Goal: Entertainment & Leisure: Consume media (video, audio)

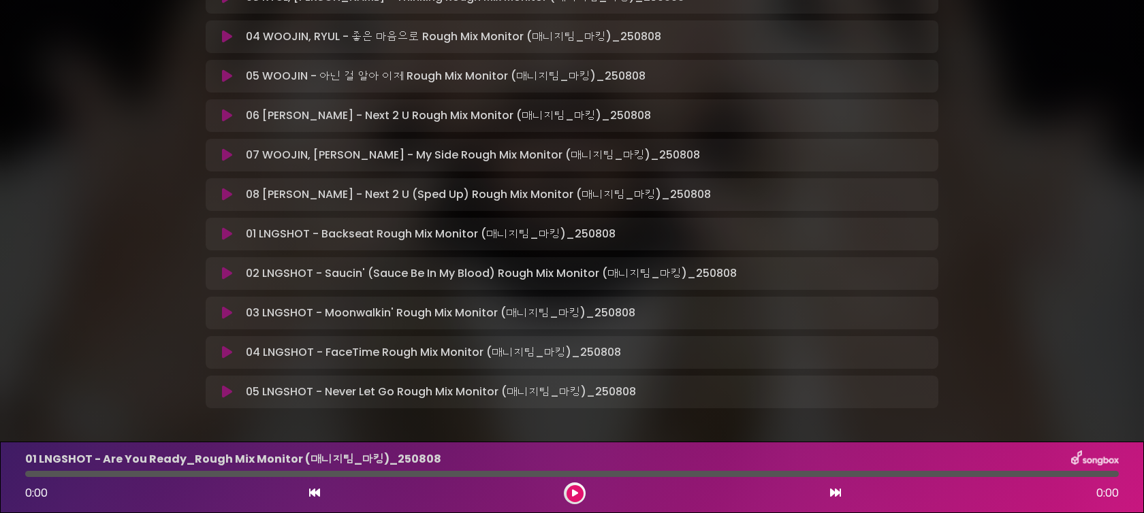
scroll to position [394, 0]
click at [231, 387] on icon at bounding box center [227, 391] width 10 height 14
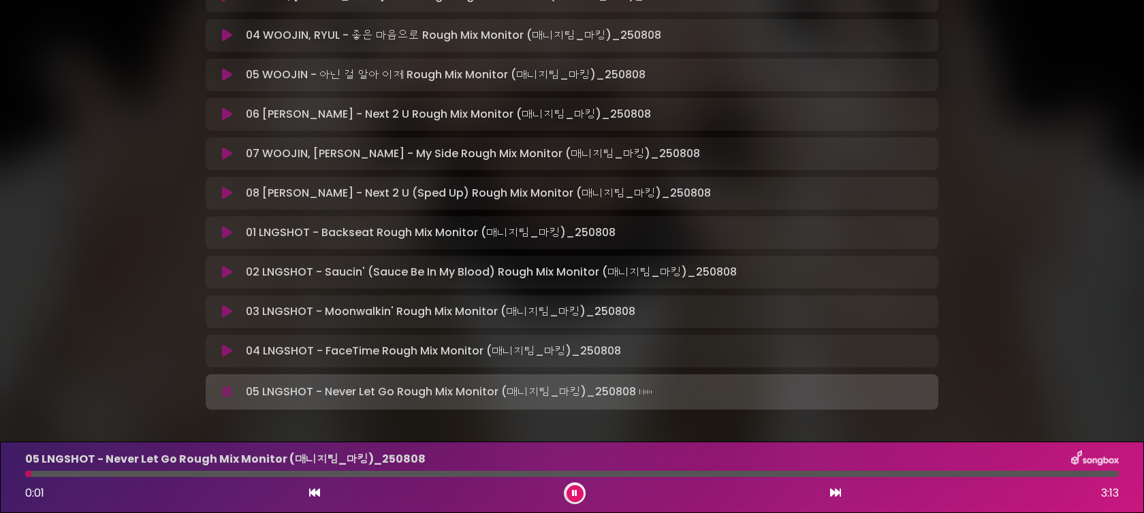
click at [81, 473] on div at bounding box center [572, 474] width 1094 height 6
click at [122, 475] on div at bounding box center [572, 474] width 1094 height 6
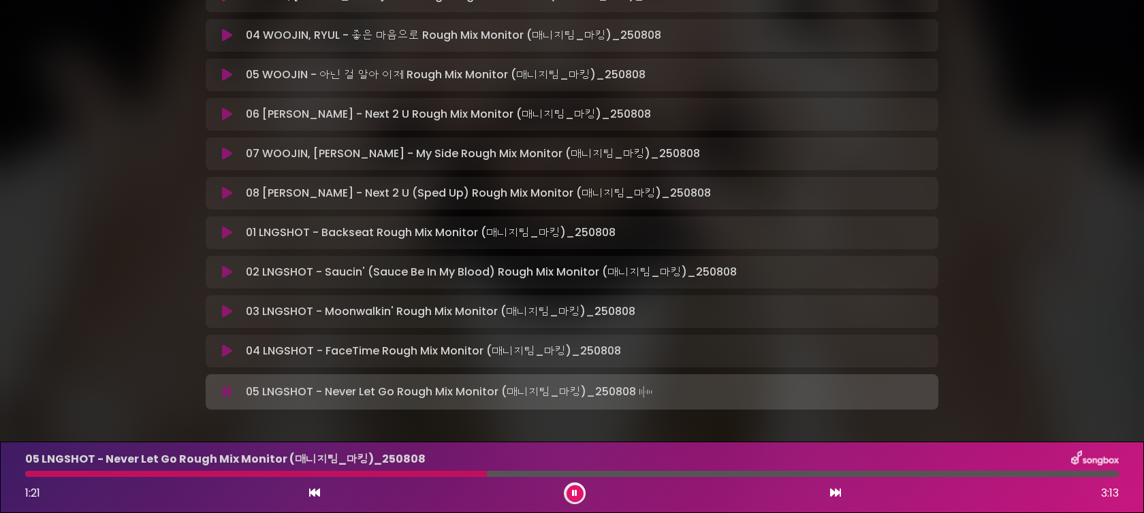
click at [227, 153] on icon at bounding box center [227, 154] width 10 height 14
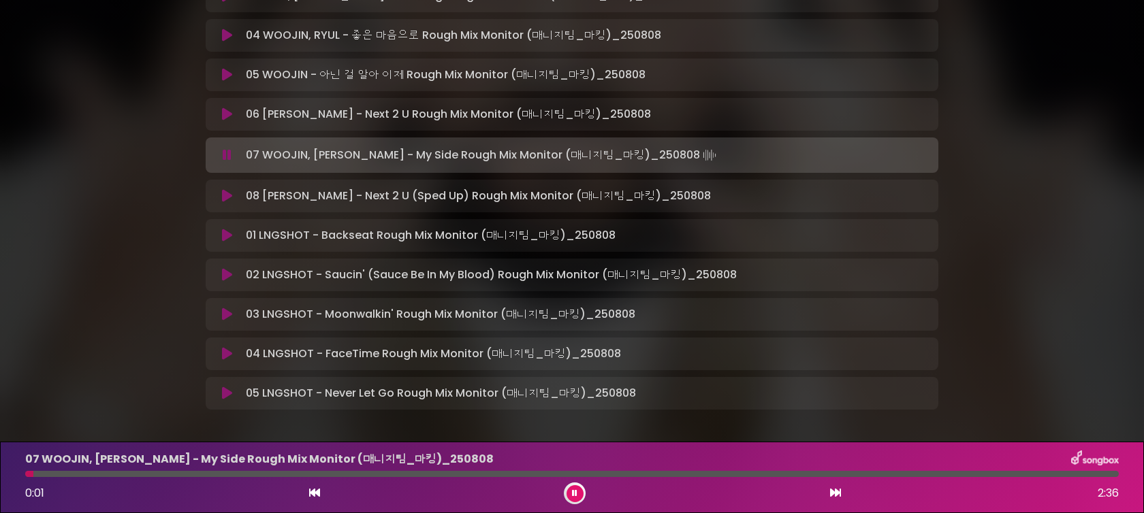
click at [131, 476] on div at bounding box center [572, 474] width 1094 height 6
click at [285, 474] on div at bounding box center [572, 474] width 1094 height 6
click at [378, 477] on div at bounding box center [572, 474] width 1094 height 6
click at [227, 116] on icon at bounding box center [227, 115] width 10 height 14
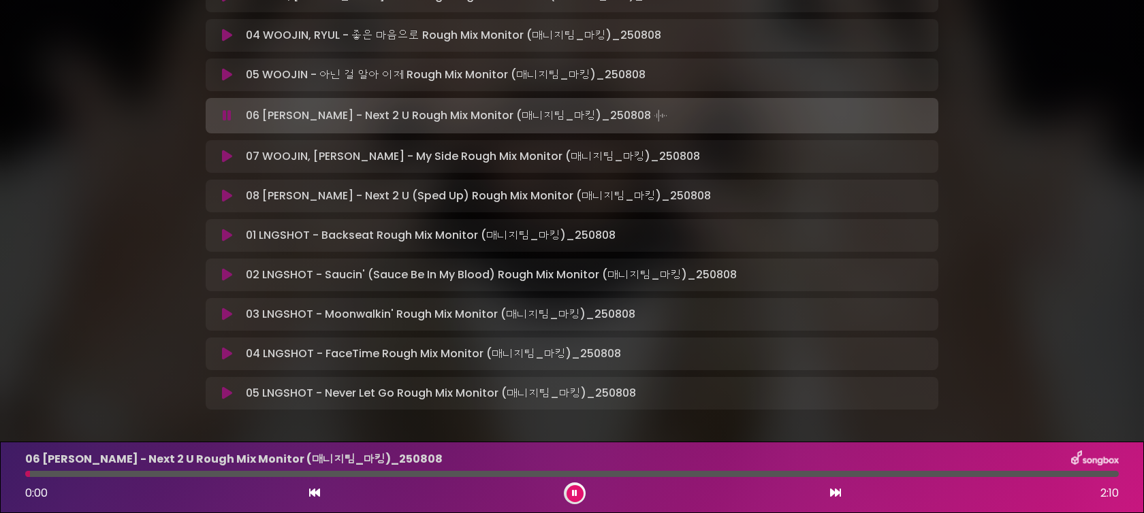
click at [242, 472] on div at bounding box center [572, 474] width 1094 height 6
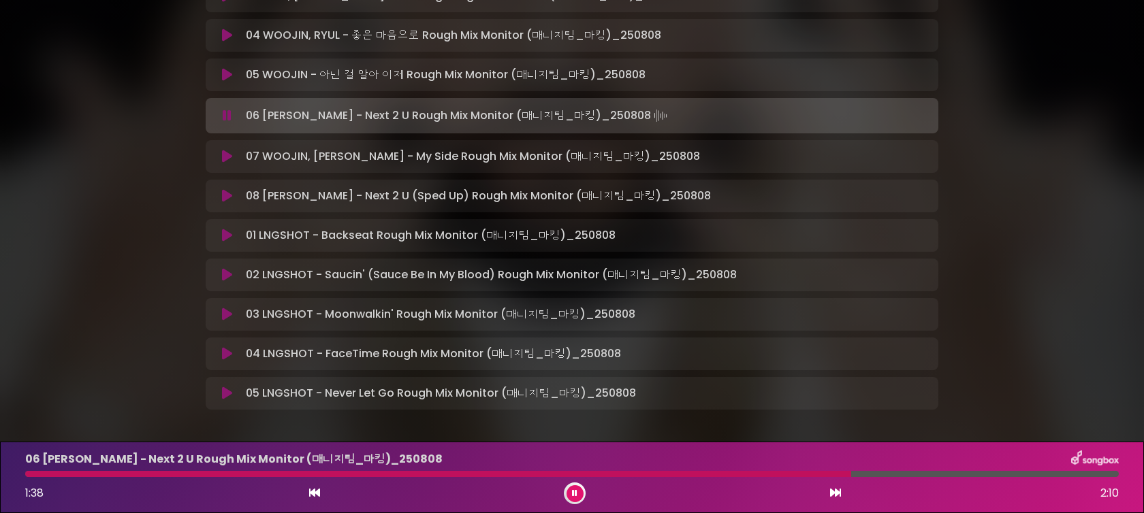
click at [432, 473] on div at bounding box center [438, 474] width 826 height 6
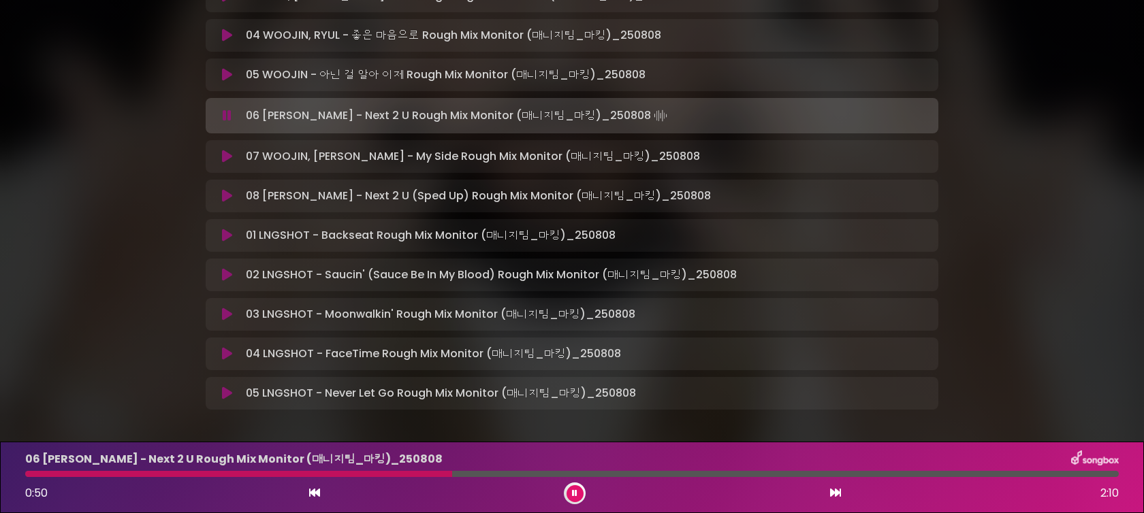
click at [302, 161] on p "07 WOOJIN, [PERSON_NAME] - My Side Rough Mix Monitor (매니지팀_마킹)_250808 L…" at bounding box center [473, 156] width 454 height 16
click at [227, 63] on div "05 WOOJIN - 아닌 걸 알아 이제 Rough Mix Monitor (매니지팀_마킹)_250808 Loa…" at bounding box center [572, 75] width 733 height 33
click at [233, 70] on button at bounding box center [227, 75] width 27 height 14
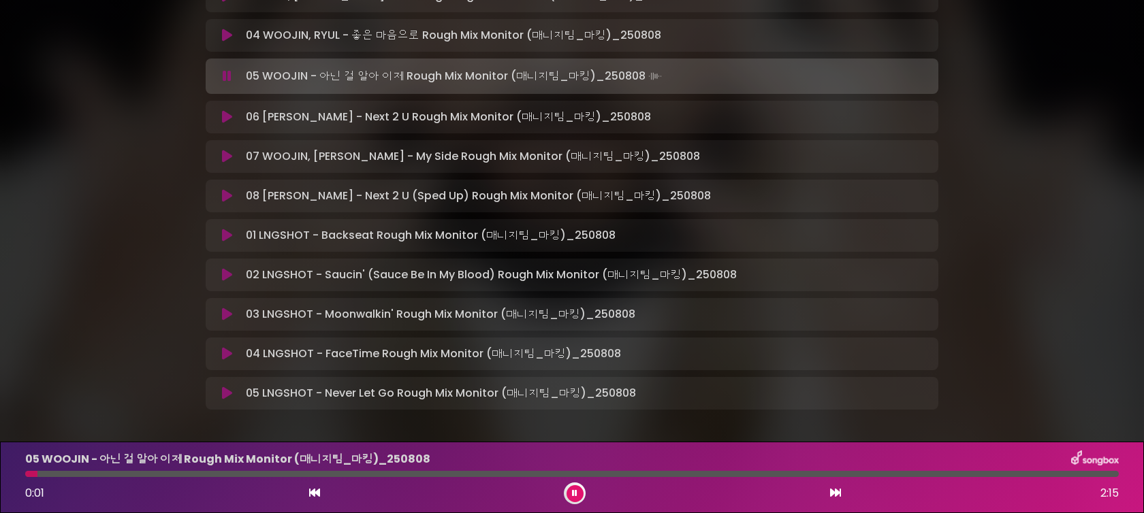
click at [191, 478] on div "05 WOOJIN - 아닌 걸 알아 이제 Rough Mix Monitor (매니지팀_마킹)_[DATE] 0:0…" at bounding box center [572, 478] width 1110 height 54
click at [194, 475] on div at bounding box center [572, 474] width 1094 height 6
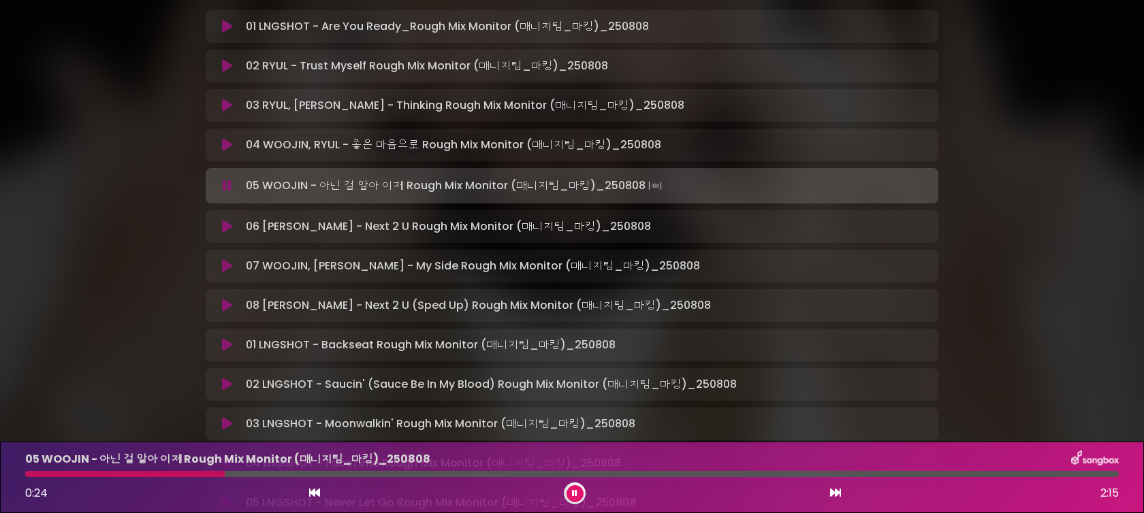
scroll to position [253, 0]
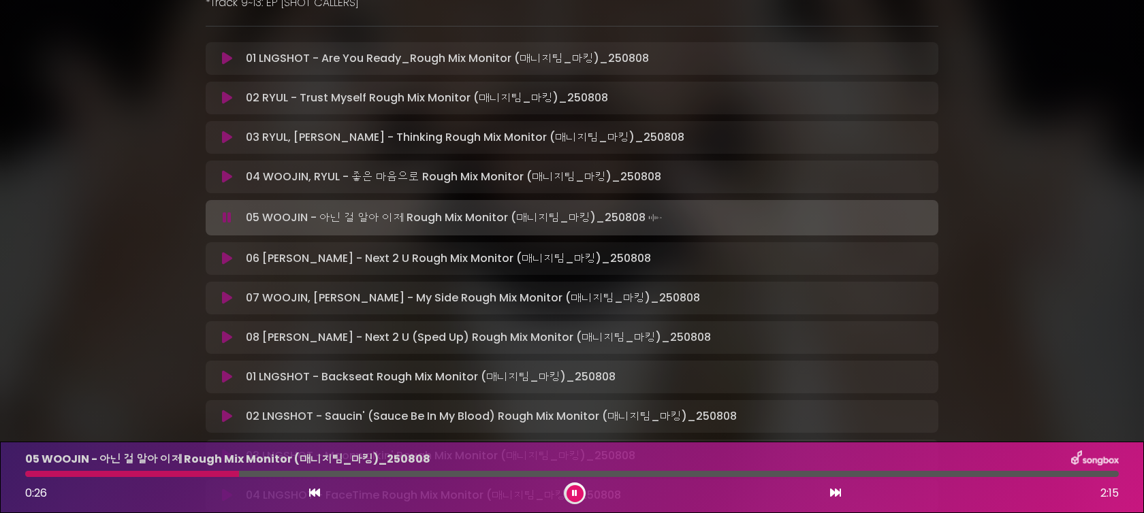
click at [217, 176] on button at bounding box center [227, 177] width 27 height 14
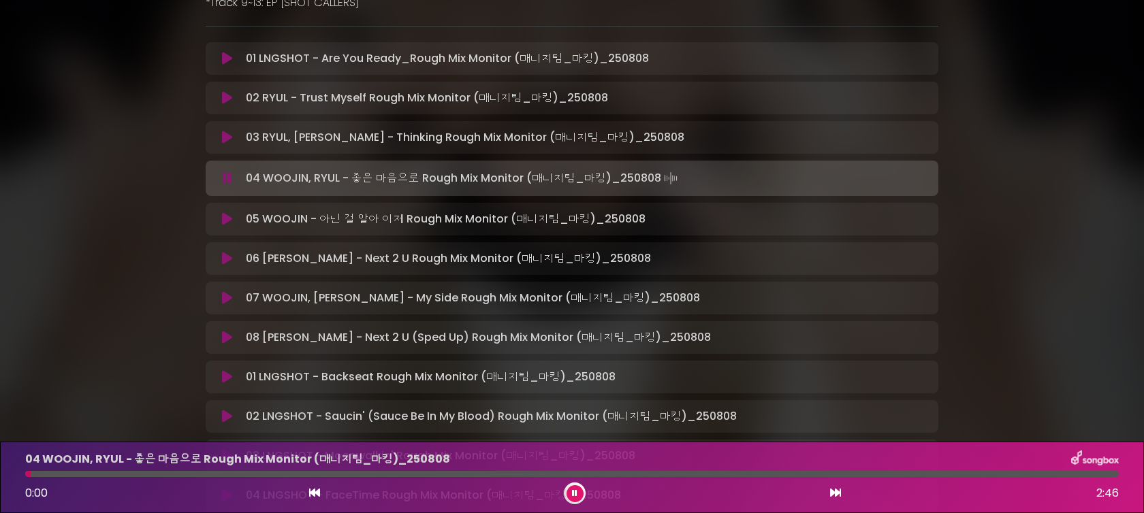
click at [211, 477] on div at bounding box center [572, 474] width 1094 height 6
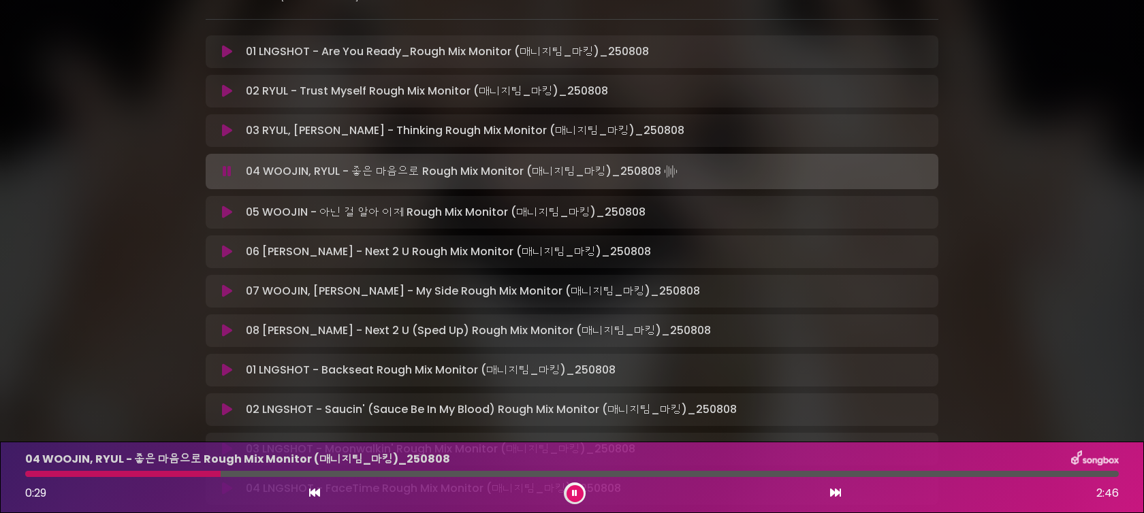
scroll to position [268, 0]
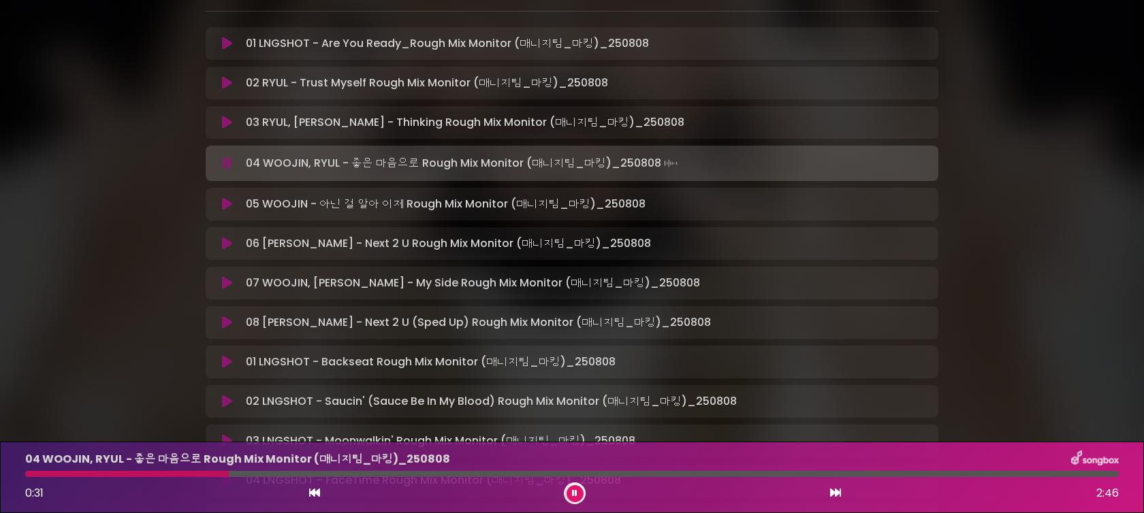
click at [229, 132] on div "03 [PERSON_NAME], [PERSON_NAME] - Thinking Rough Mix Monitor (매니지팀_마킹)_…" at bounding box center [572, 122] width 733 height 33
click at [229, 129] on div "03 [PERSON_NAME], [PERSON_NAME] - Thinking Rough Mix Monitor (매니지팀_마킹)_…" at bounding box center [572, 122] width 716 height 16
click at [228, 123] on icon at bounding box center [227, 123] width 10 height 14
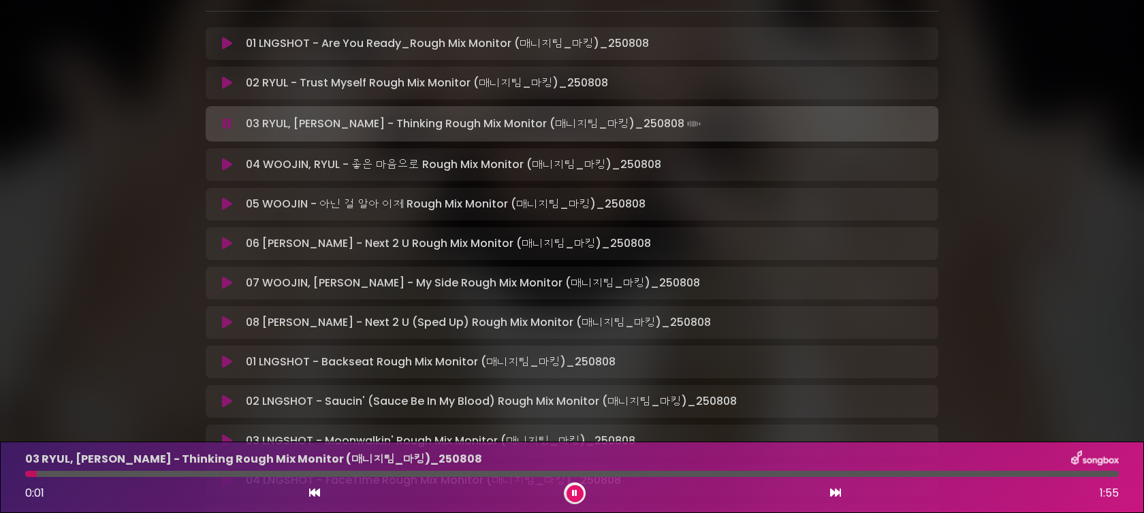
click at [244, 475] on div at bounding box center [572, 474] width 1094 height 6
click at [225, 79] on icon at bounding box center [227, 83] width 10 height 14
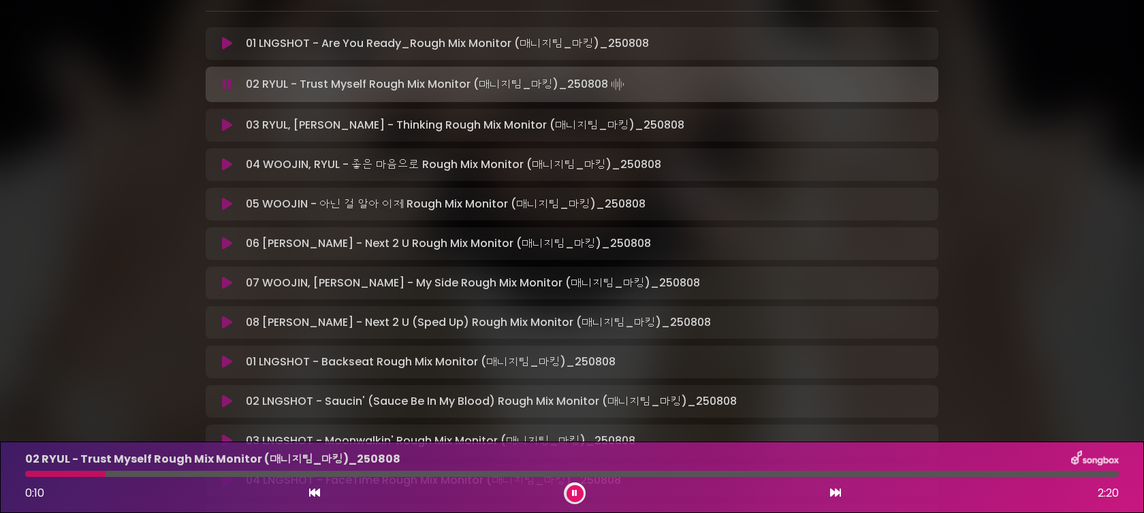
click at [110, 475] on div at bounding box center [572, 474] width 1094 height 6
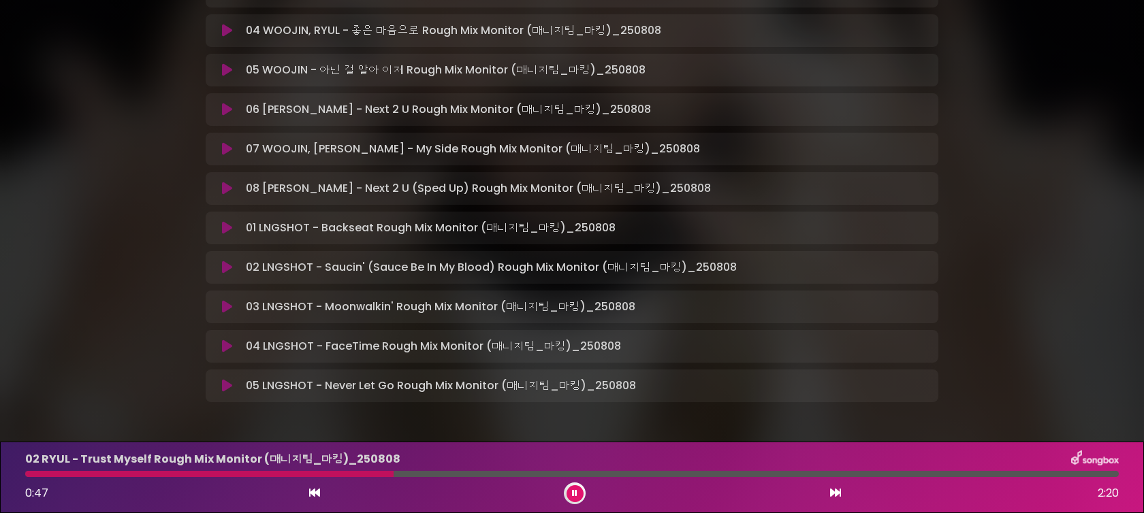
scroll to position [403, 0]
click at [225, 345] on icon at bounding box center [227, 345] width 10 height 14
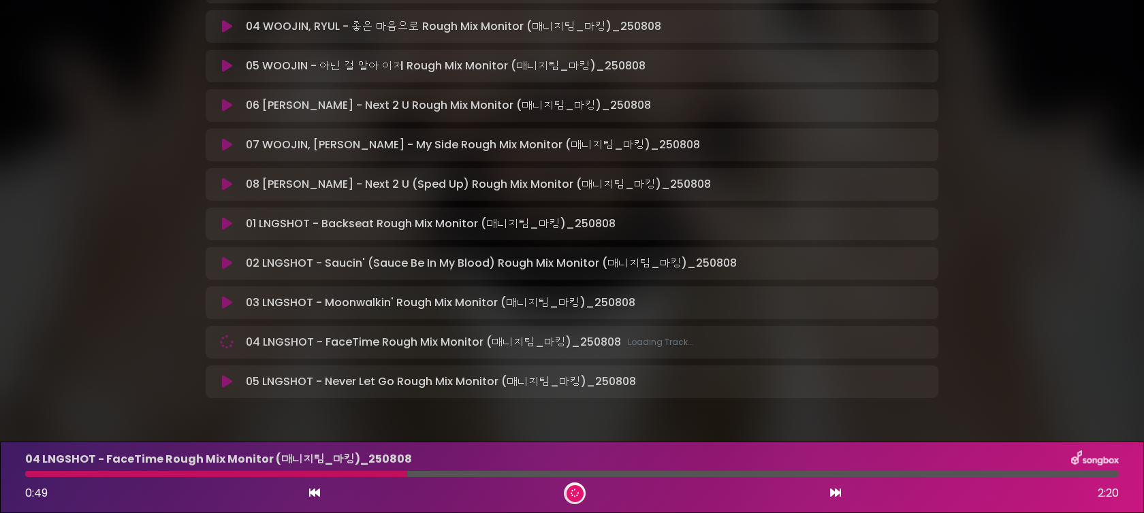
scroll to position [400, 0]
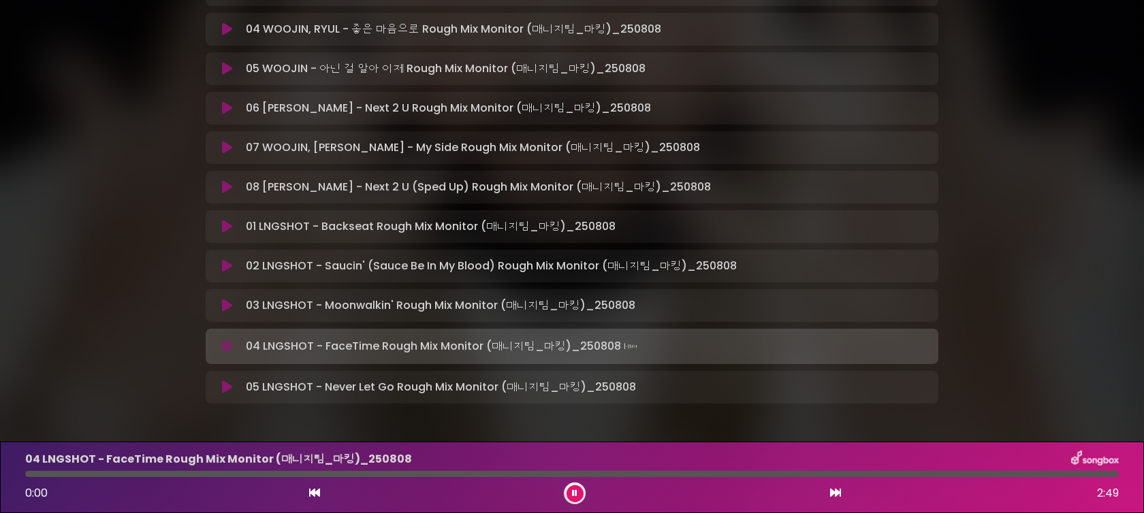
click at [227, 389] on icon at bounding box center [227, 388] width 10 height 14
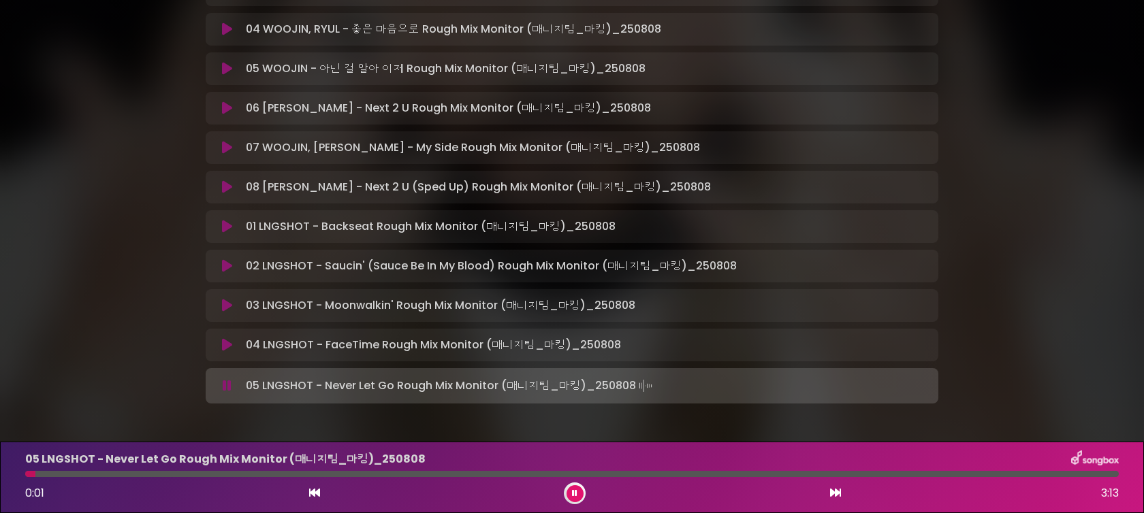
click at [229, 302] on icon at bounding box center [227, 306] width 10 height 14
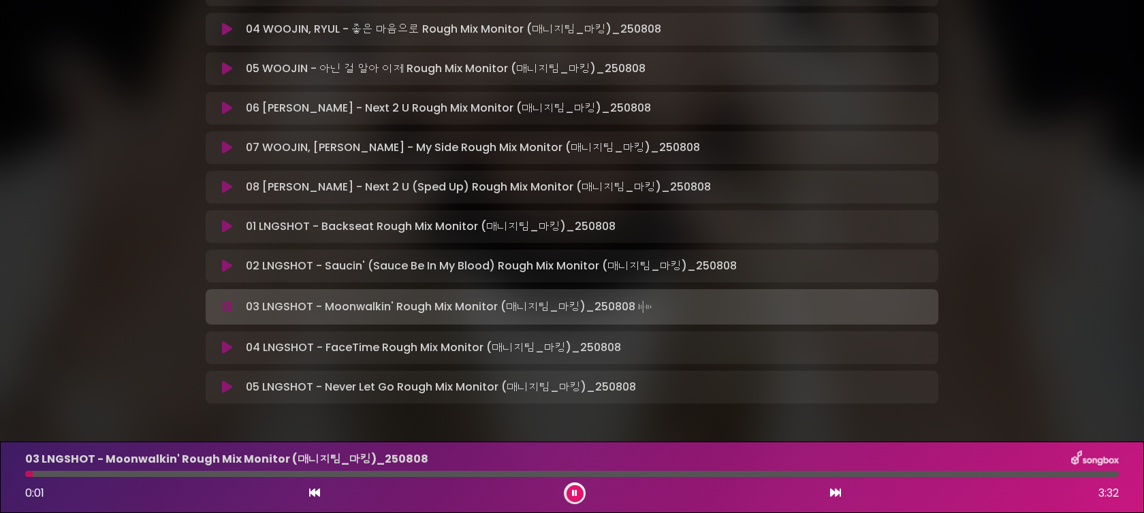
click at [231, 272] on icon at bounding box center [227, 266] width 10 height 14
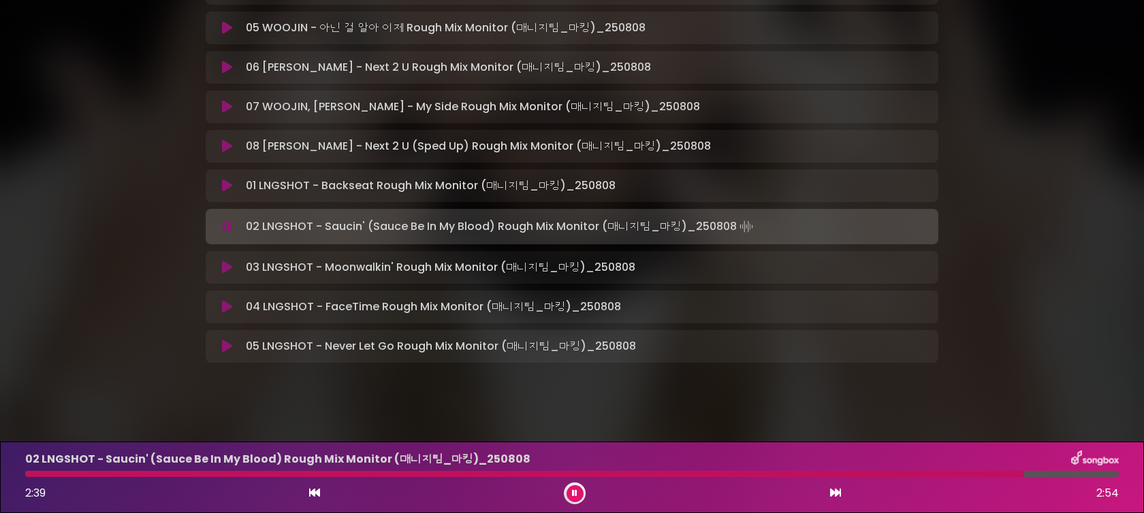
scroll to position [449, 0]
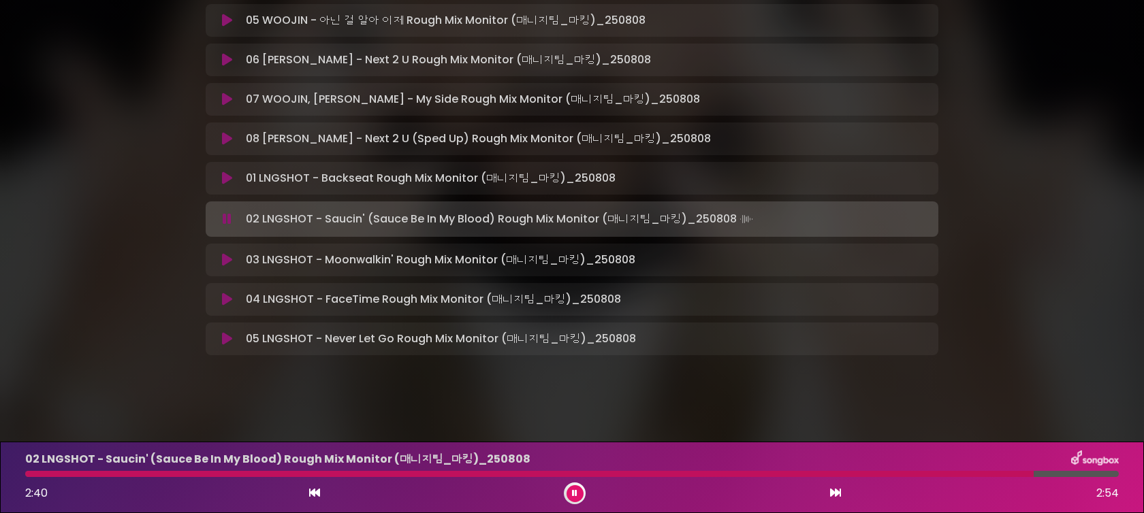
click at [577, 492] on button at bounding box center [575, 494] width 17 height 17
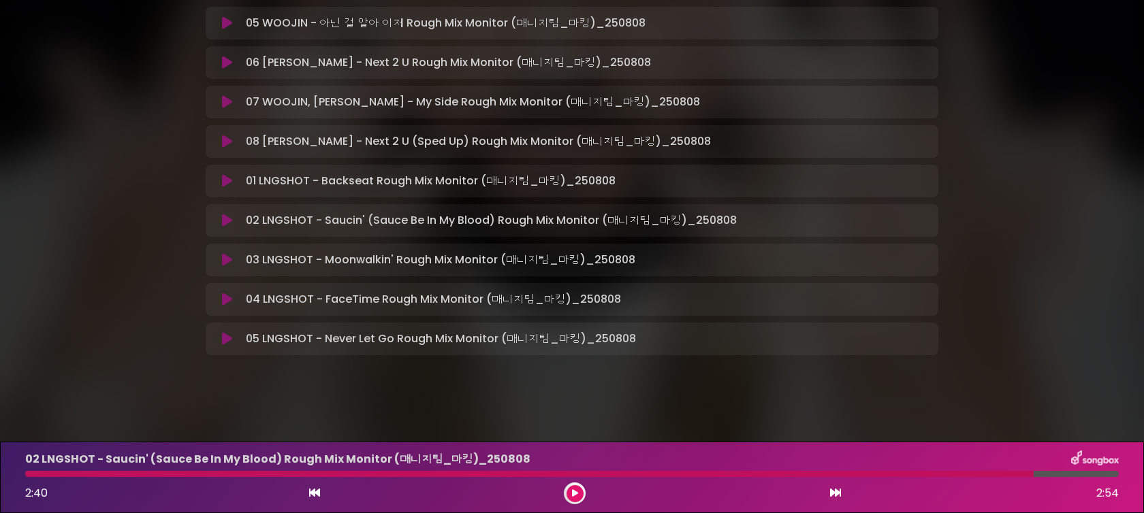
click at [223, 338] on icon at bounding box center [227, 339] width 10 height 14
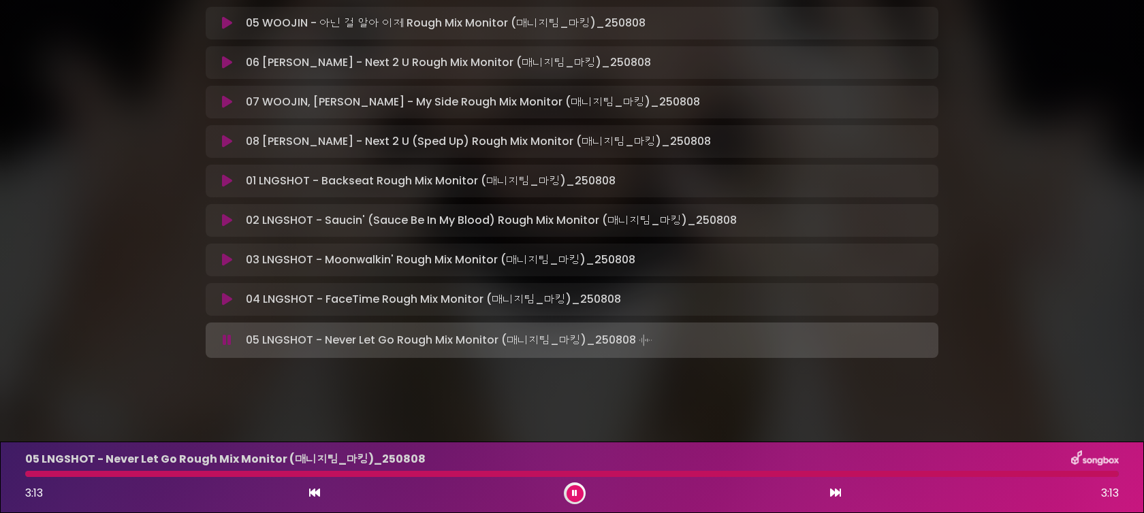
click at [36, 478] on div "05 LNGSHOT - Never Let Go Rough Mix Monitor (매니지팀_마킹)_[DATE] 3:13 3:13" at bounding box center [572, 478] width 1110 height 54
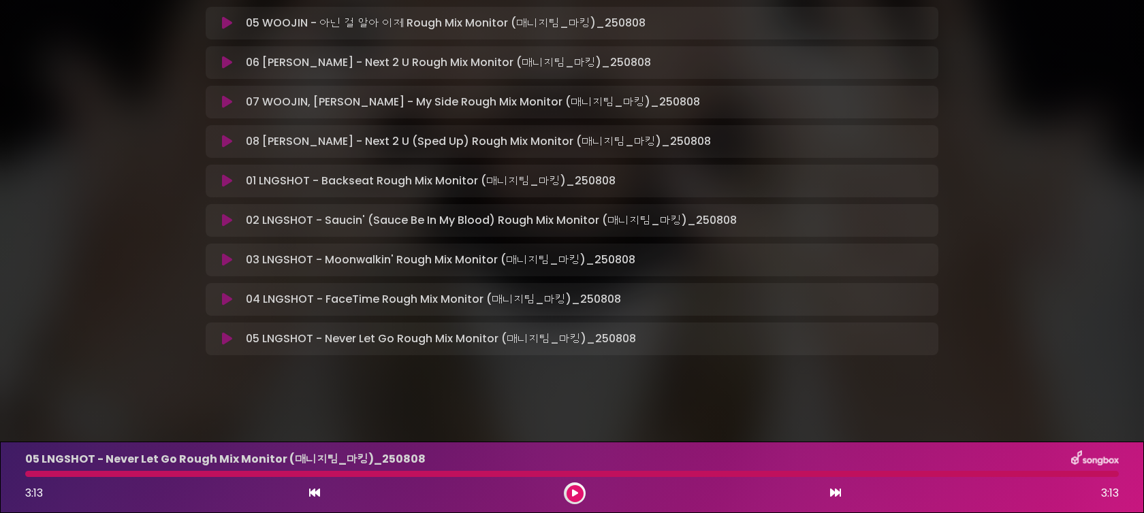
click at [235, 144] on button at bounding box center [227, 142] width 27 height 14
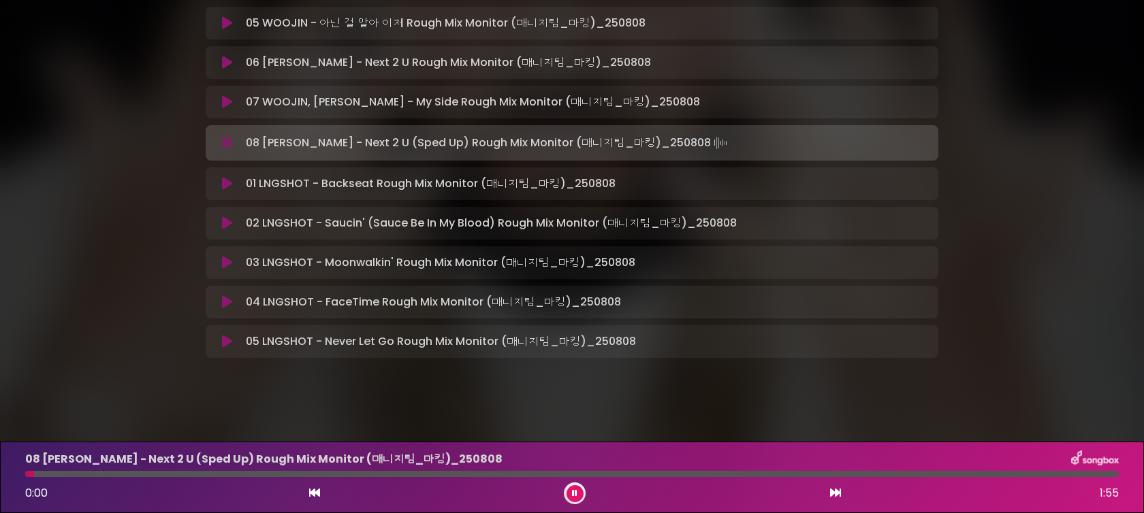
click at [115, 471] on div at bounding box center [572, 474] width 1094 height 6
click at [230, 104] on icon at bounding box center [227, 102] width 10 height 14
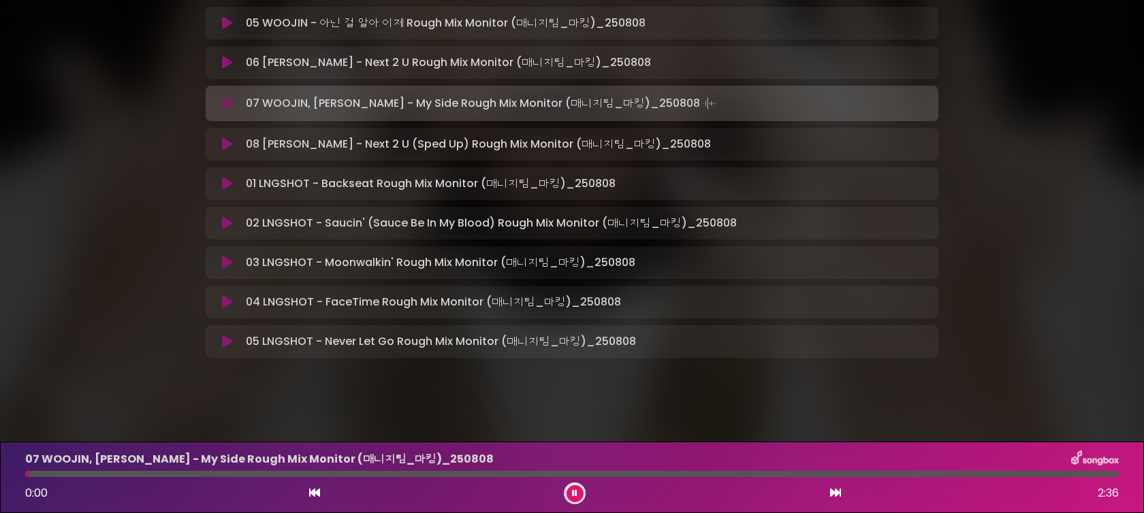
click at [234, 474] on div at bounding box center [572, 474] width 1094 height 6
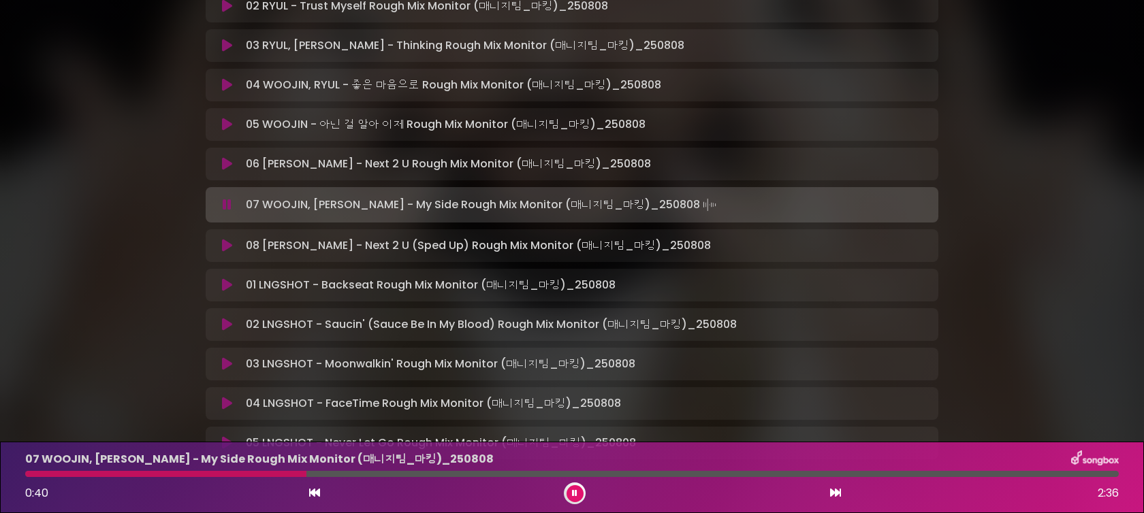
scroll to position [342, 0]
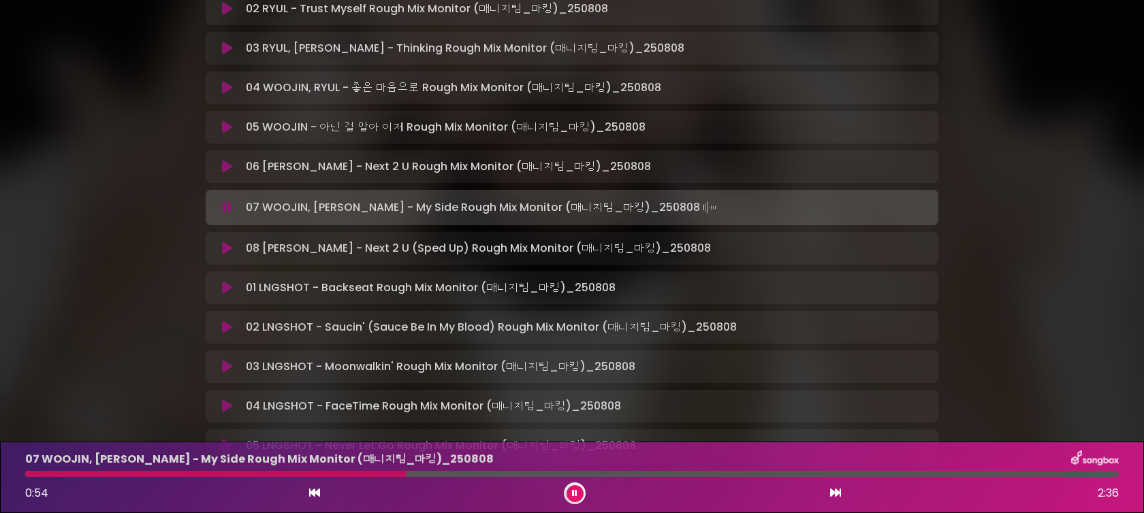
click at [230, 162] on icon at bounding box center [227, 167] width 10 height 14
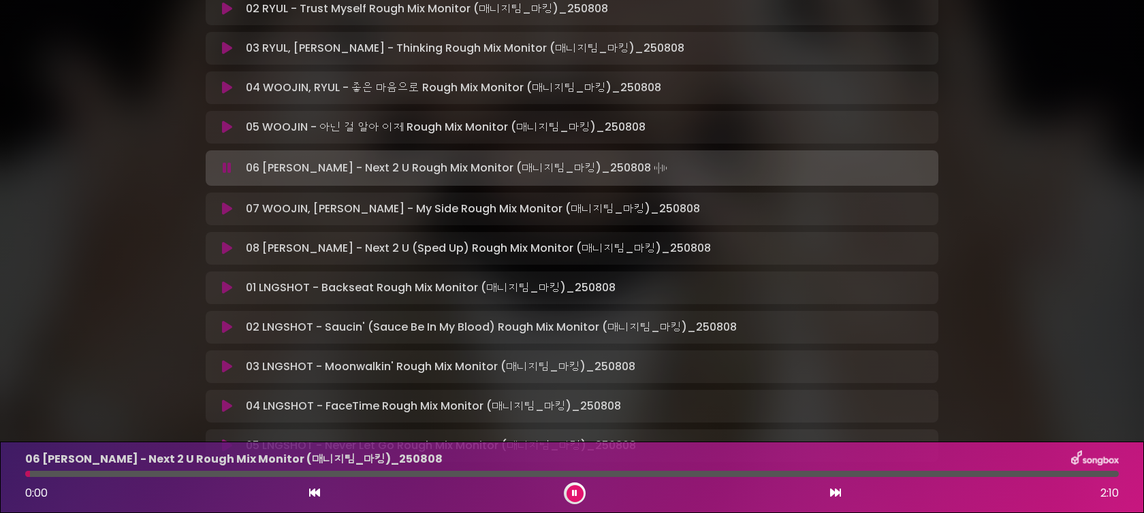
click at [270, 478] on div "06 [PERSON_NAME] - Next 2 U Rough Mix Monitor (매니지팀_마킹)_[DATE] 0:00 2:10" at bounding box center [572, 478] width 1110 height 54
click at [280, 477] on div at bounding box center [572, 474] width 1094 height 6
click at [402, 469] on div "06 [PERSON_NAME] - Next 2 U Rough Mix Monitor (매니지팀_마킹)_[DATE] 0:31 2:10" at bounding box center [572, 478] width 1110 height 54
click at [228, 89] on icon at bounding box center [227, 88] width 10 height 14
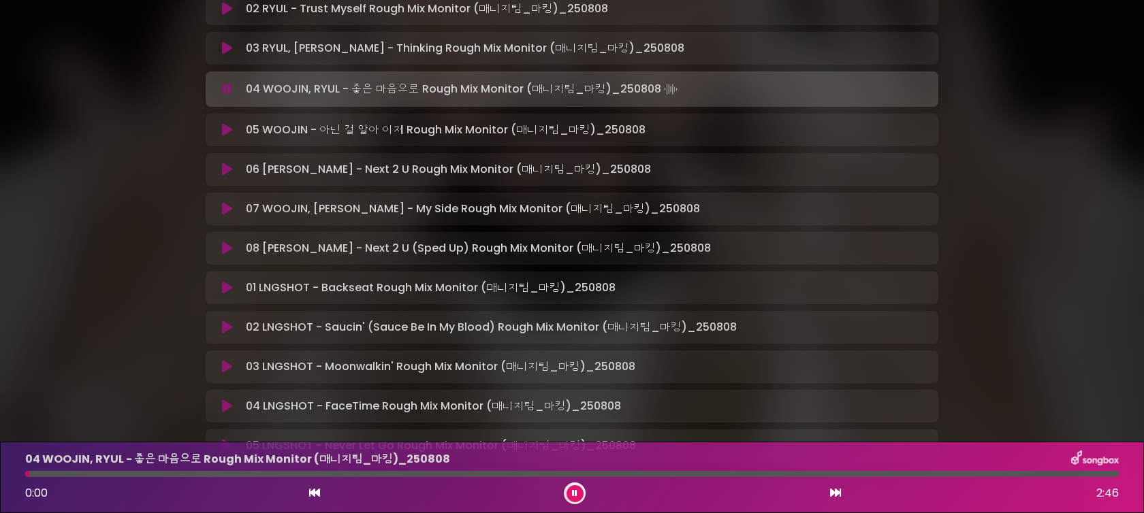
click at [188, 471] on div at bounding box center [572, 474] width 1094 height 6
click at [223, 45] on icon at bounding box center [227, 49] width 10 height 14
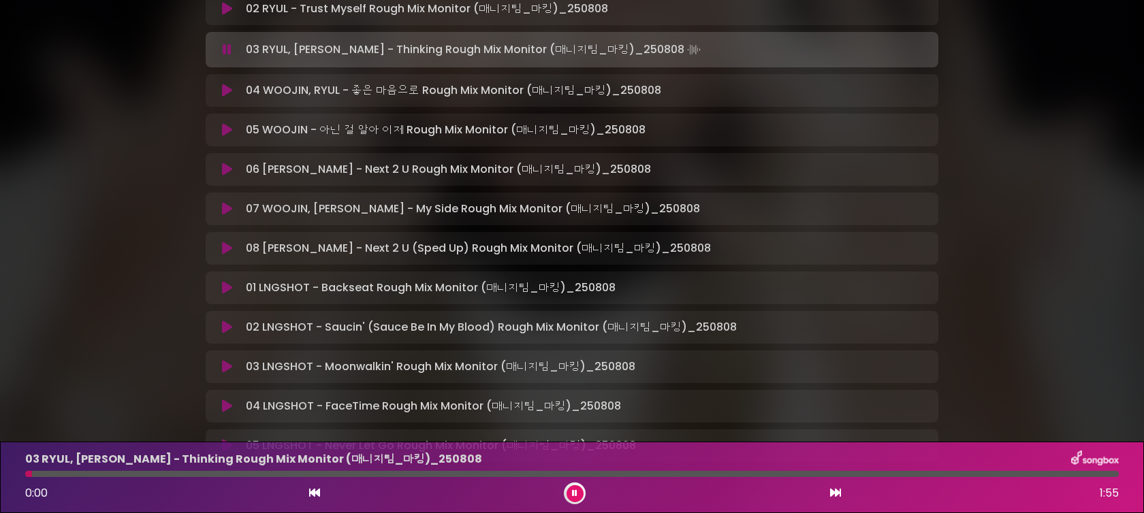
click at [246, 475] on div at bounding box center [572, 474] width 1094 height 6
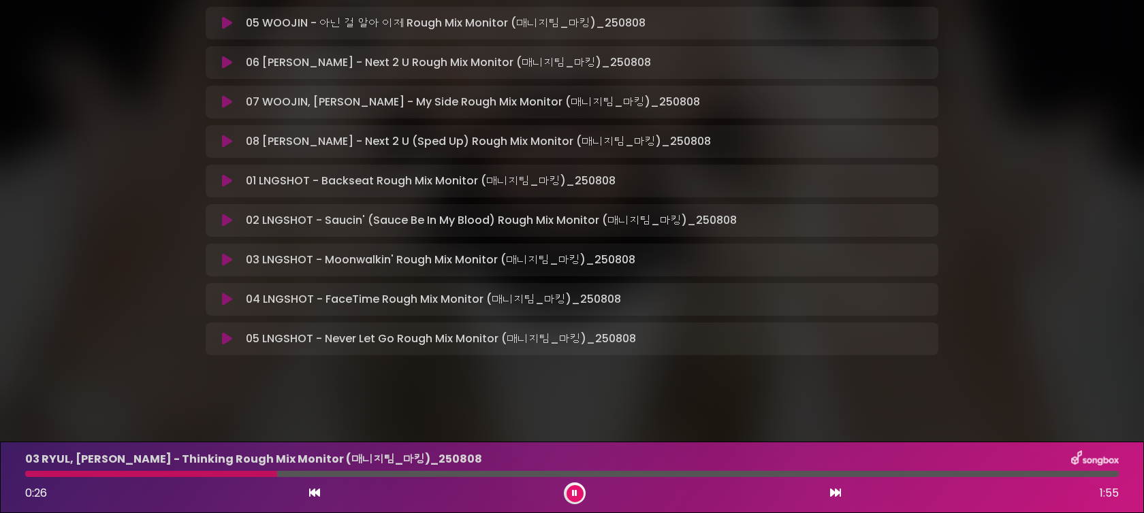
click at [224, 336] on icon at bounding box center [227, 339] width 10 height 14
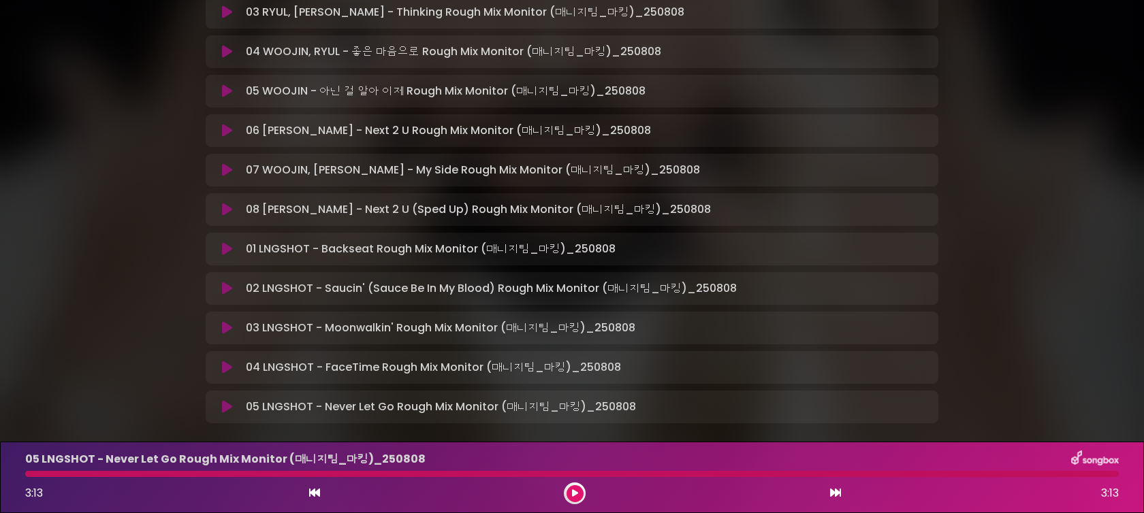
scroll to position [375, 0]
